Goal: Find specific page/section: Find specific page/section

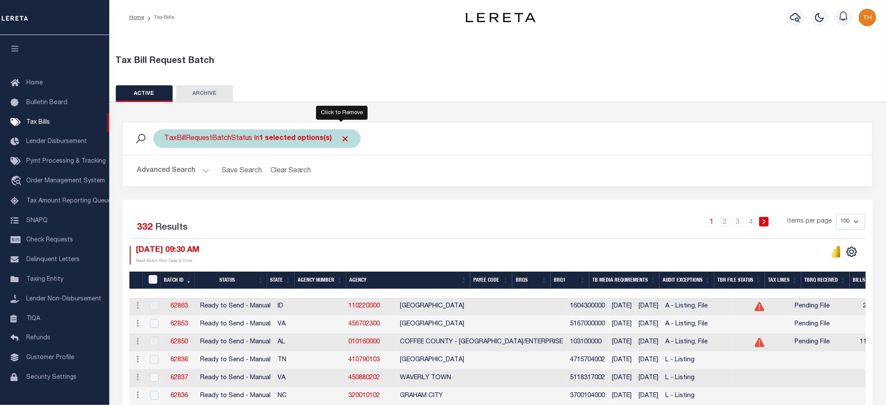
click at [342, 138] on span "Click to Remove" at bounding box center [344, 138] width 9 height 9
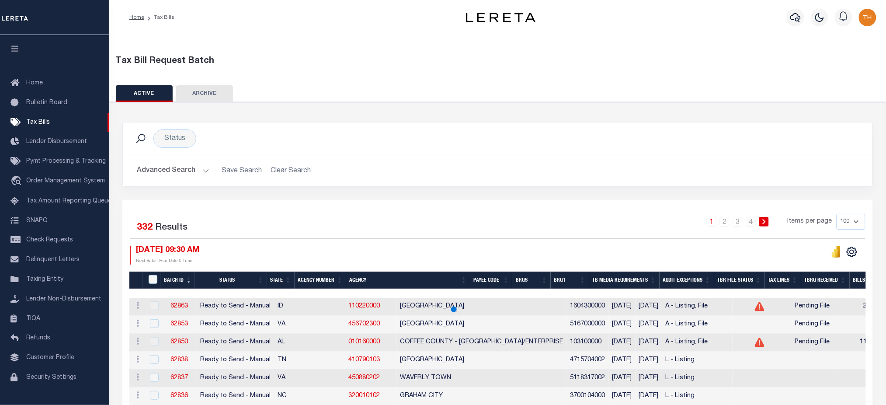
click at [178, 171] on button "Advanced Search" at bounding box center [173, 170] width 73 height 17
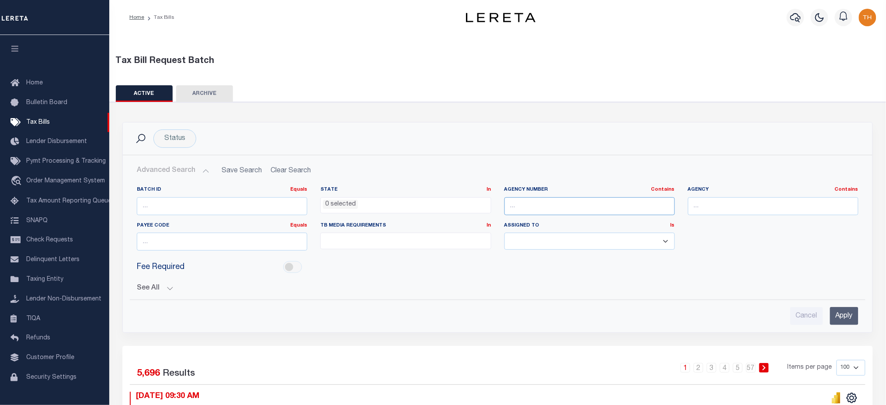
click at [577, 208] on input "text" at bounding box center [589, 206] width 170 height 18
paste input "150290000"
type input "150290000"
click at [848, 311] on input "Apply" at bounding box center [844, 316] width 28 height 18
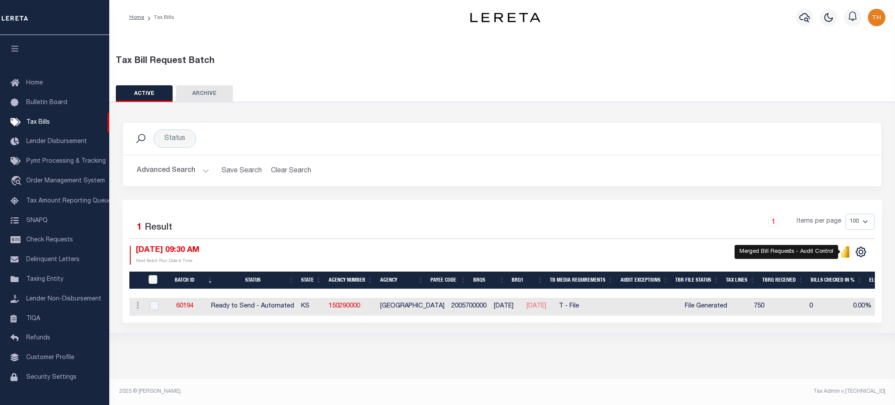
click at [844, 252] on icon "" at bounding box center [845, 253] width 4 height 8
